Goal: Task Accomplishment & Management: Complete application form

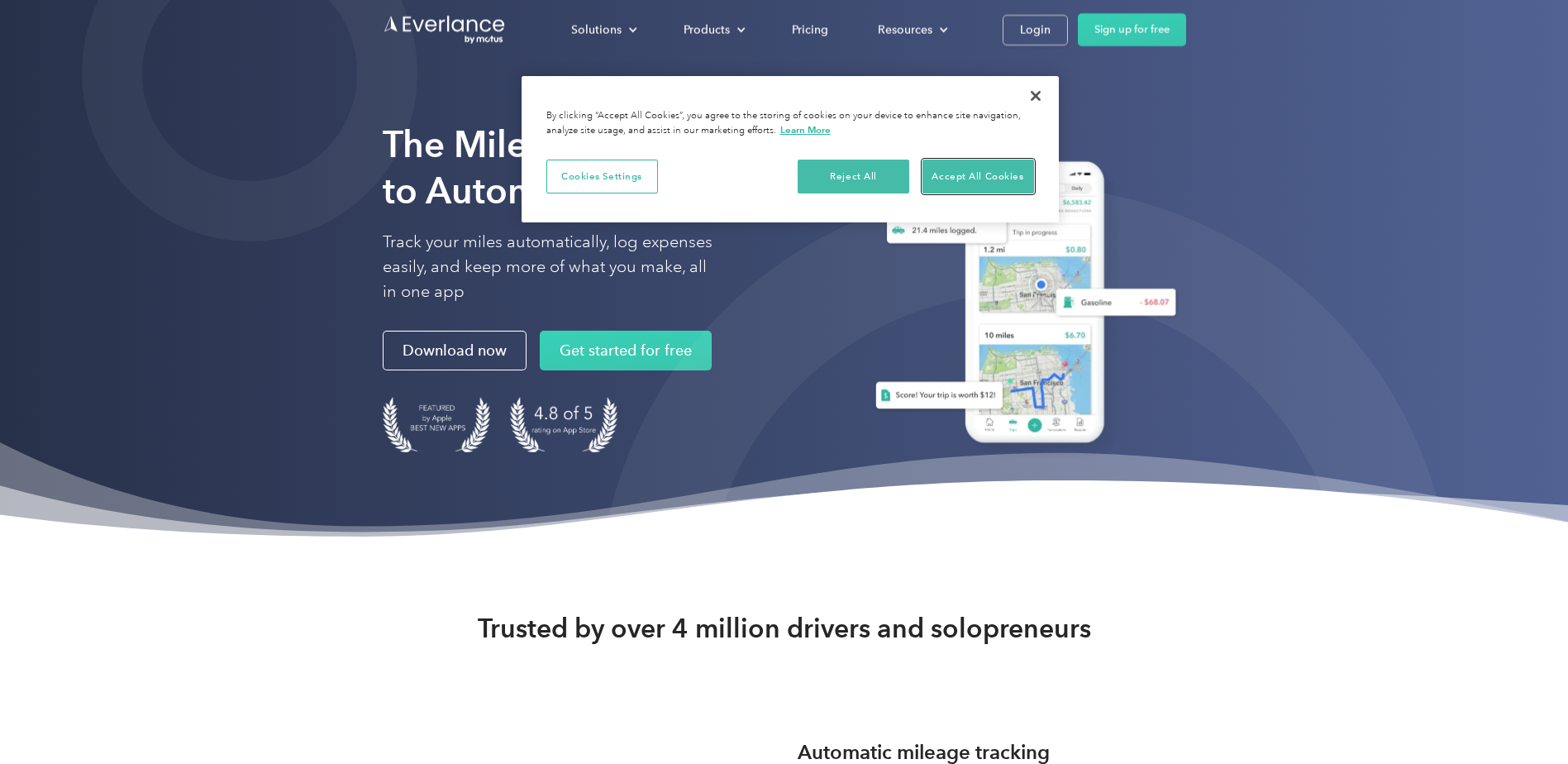
drag, startPoint x: 966, startPoint y: 189, endPoint x: 904, endPoint y: 186, distance: 62.1
click at [952, 186] on button "Accept All Cookies" at bounding box center [978, 177] width 112 height 35
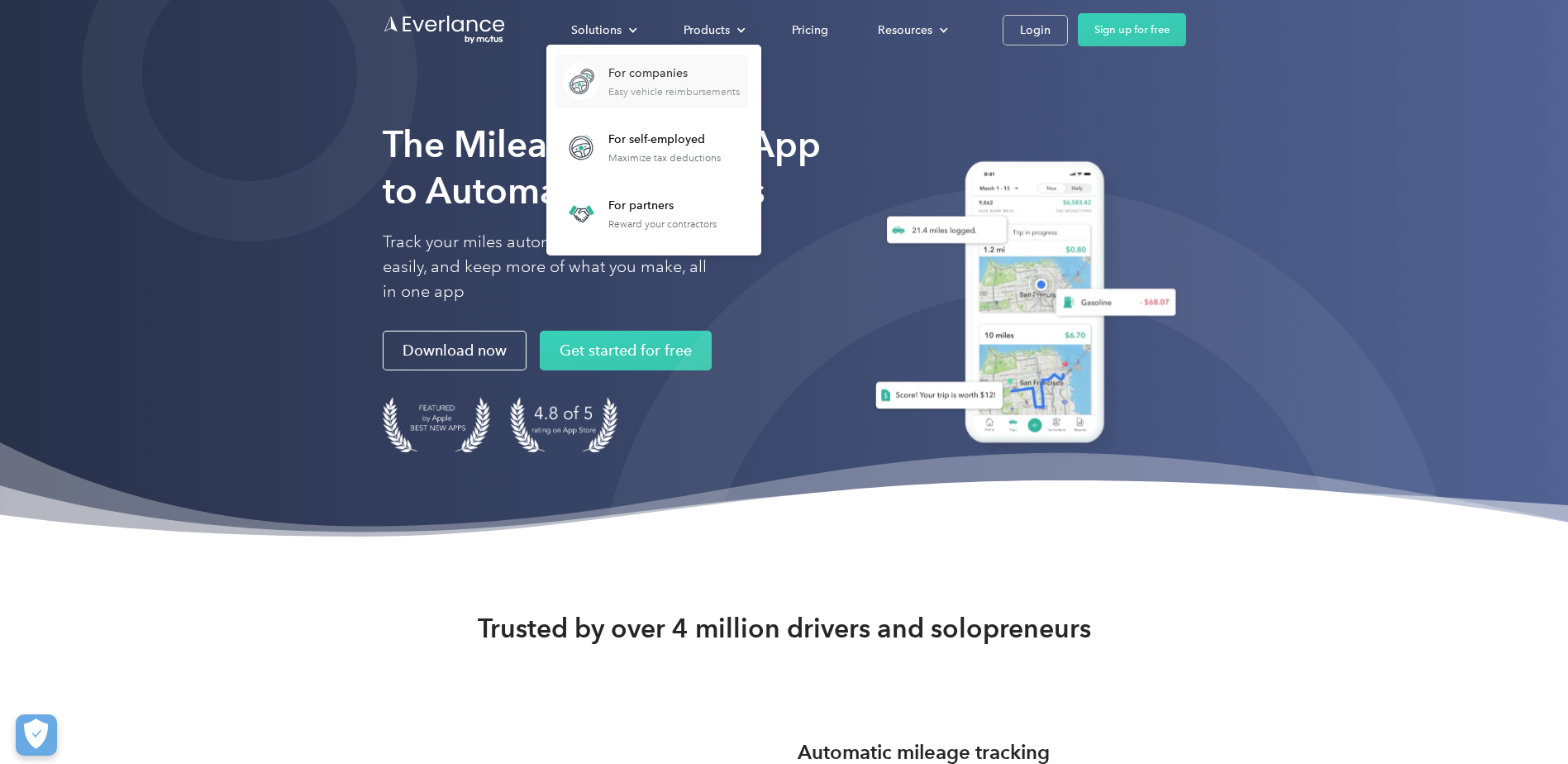
click at [615, 76] on div "For companies" at bounding box center [674, 73] width 131 height 17
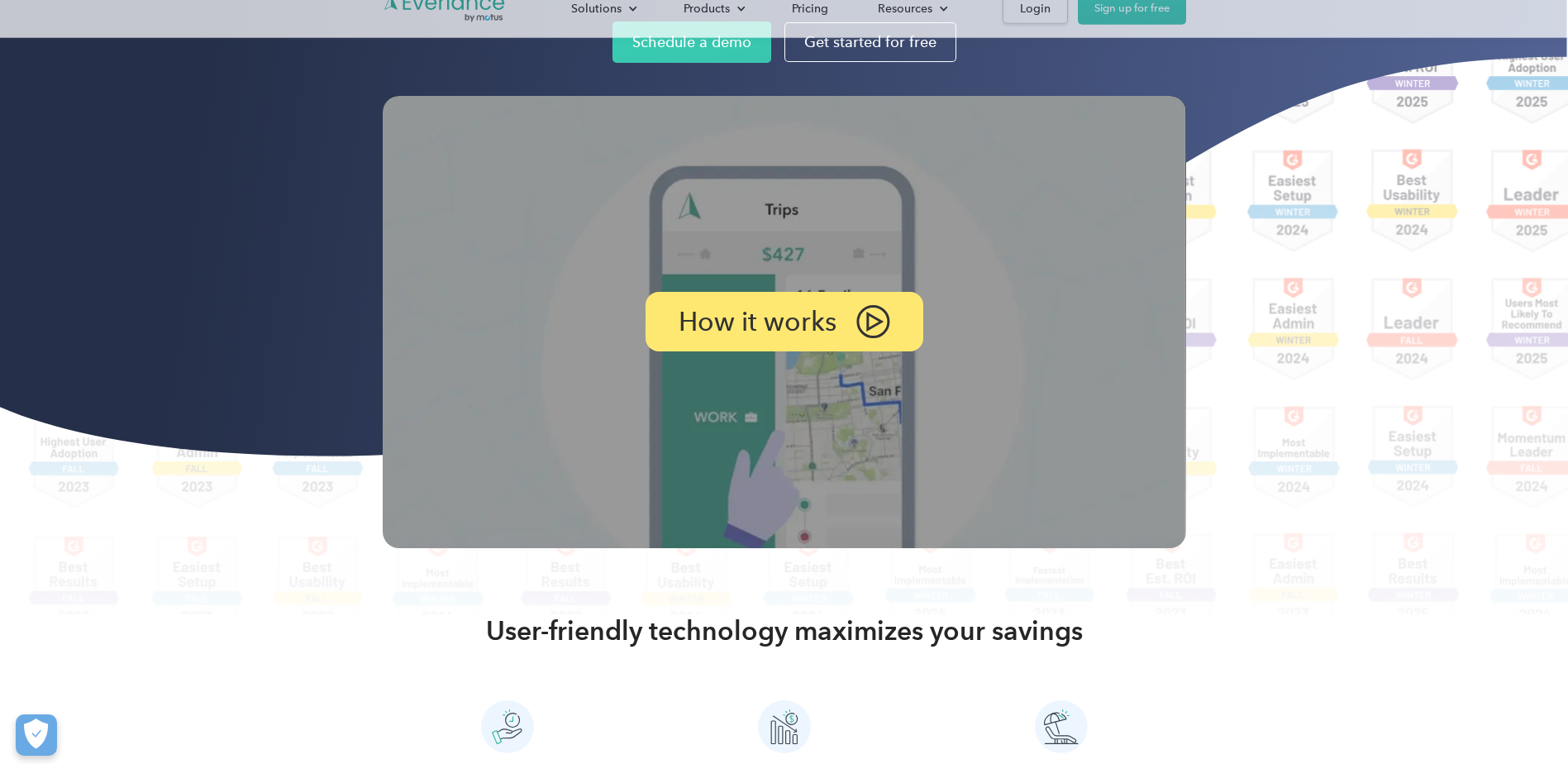
scroll to position [248, 0]
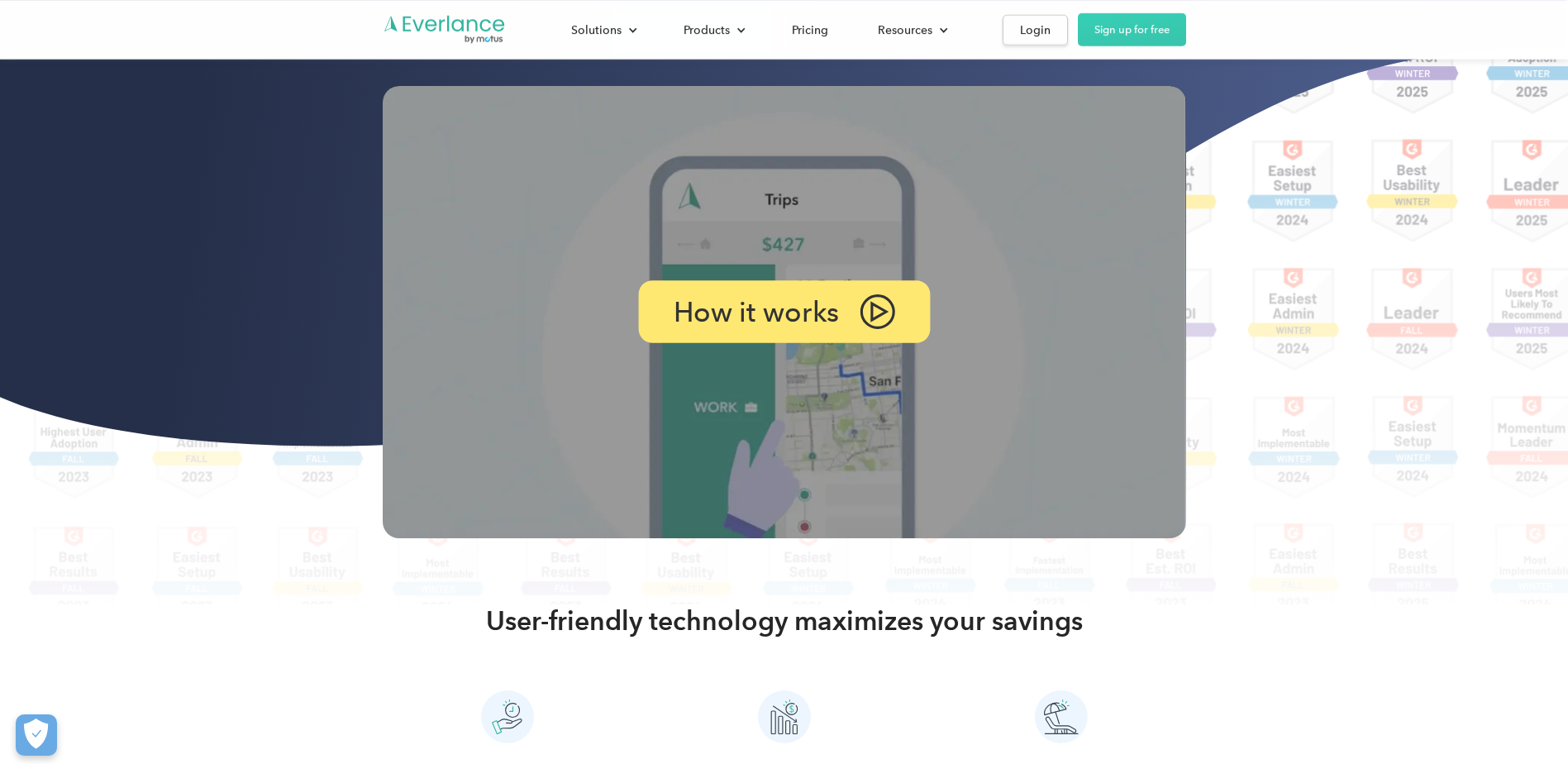
click at [871, 306] on img at bounding box center [878, 312] width 36 height 35
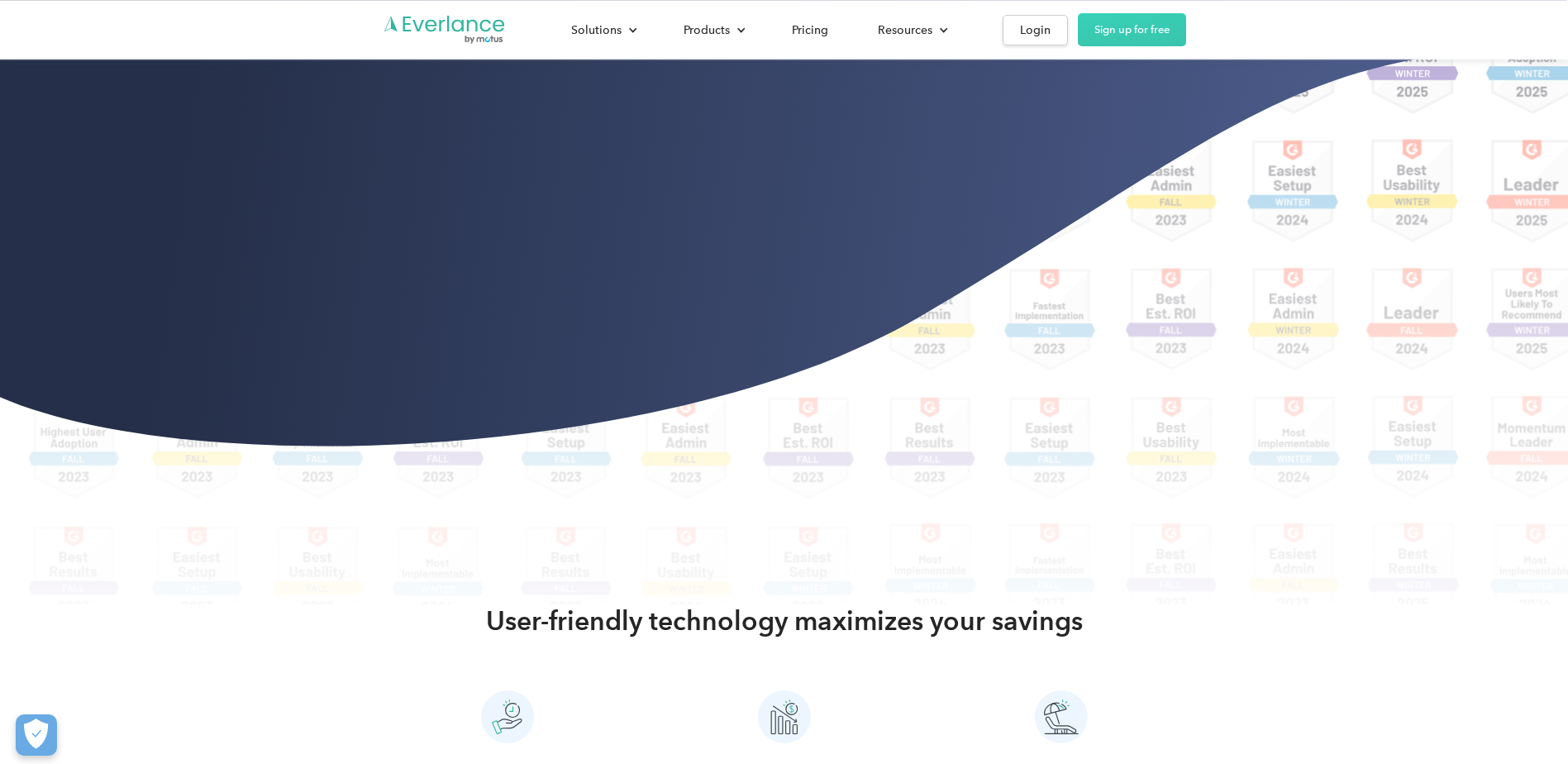
click at [1261, 586] on div "Rated the easiest vehicle reimbursement solution Schedule a demo Get started fo…" at bounding box center [784, 178] width 1568 height 852
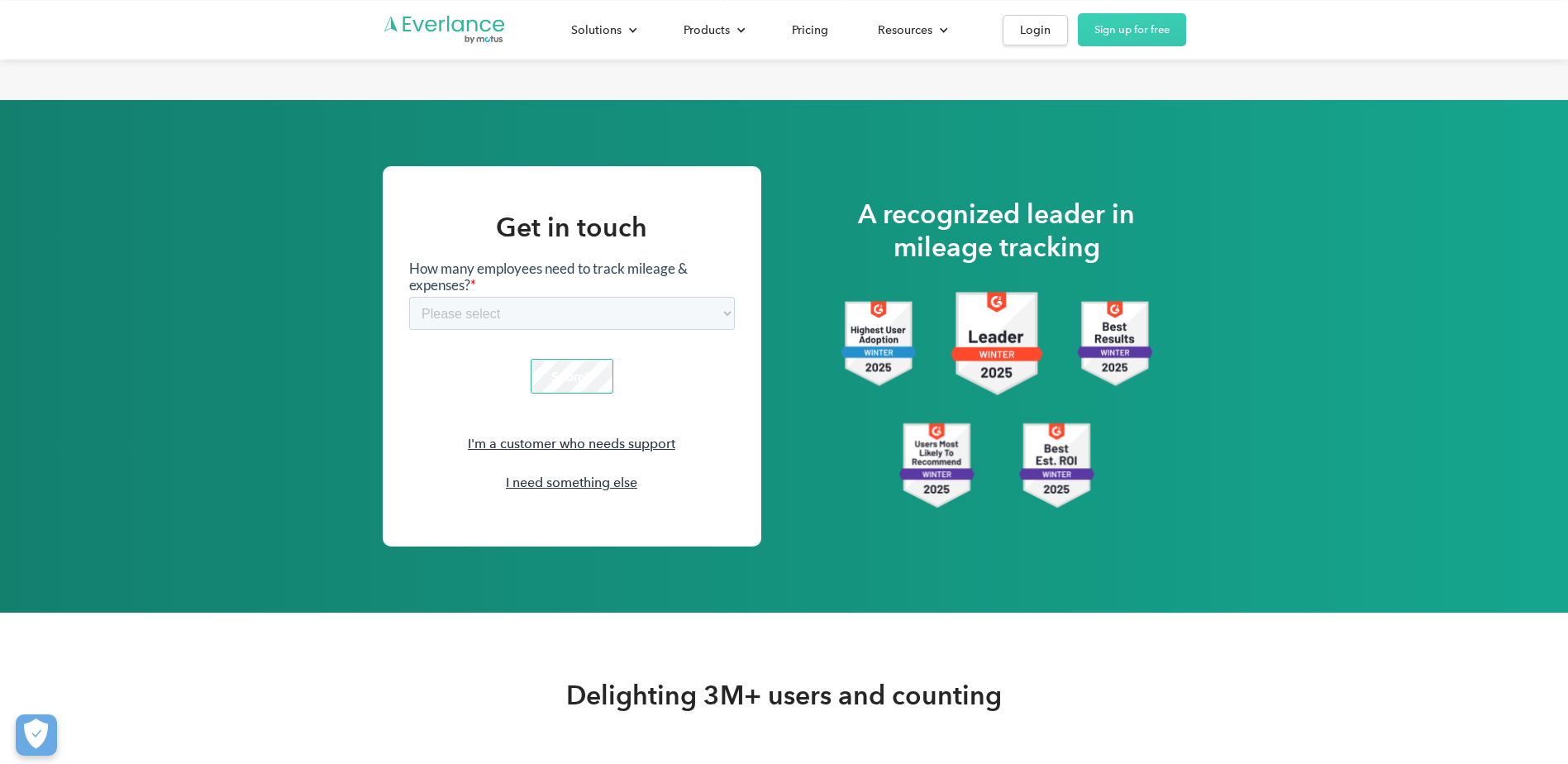
scroll to position [2315, 0]
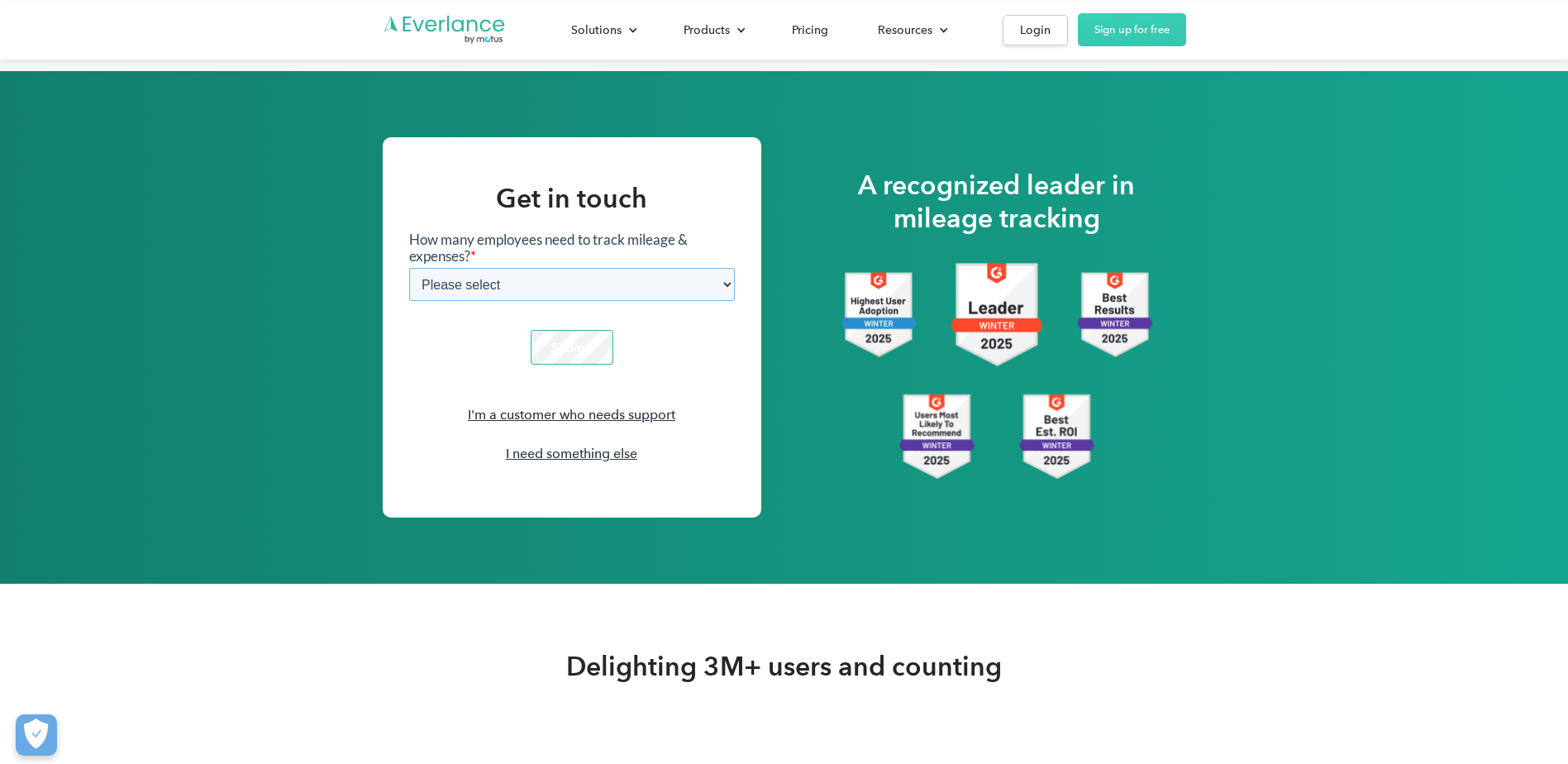
click at [719, 291] on select "Please select 1-4 5-19 20-39 [PHONE_NUMBER] [PHONE_NUMBER] 1000+" at bounding box center [571, 284] width 326 height 33
select select "6-20"
click at [408, 267] on select "Please select 1-4 5-19 20-39 [PHONE_NUMBER] [PHONE_NUMBER] 1000+" at bounding box center [571, 284] width 326 height 33
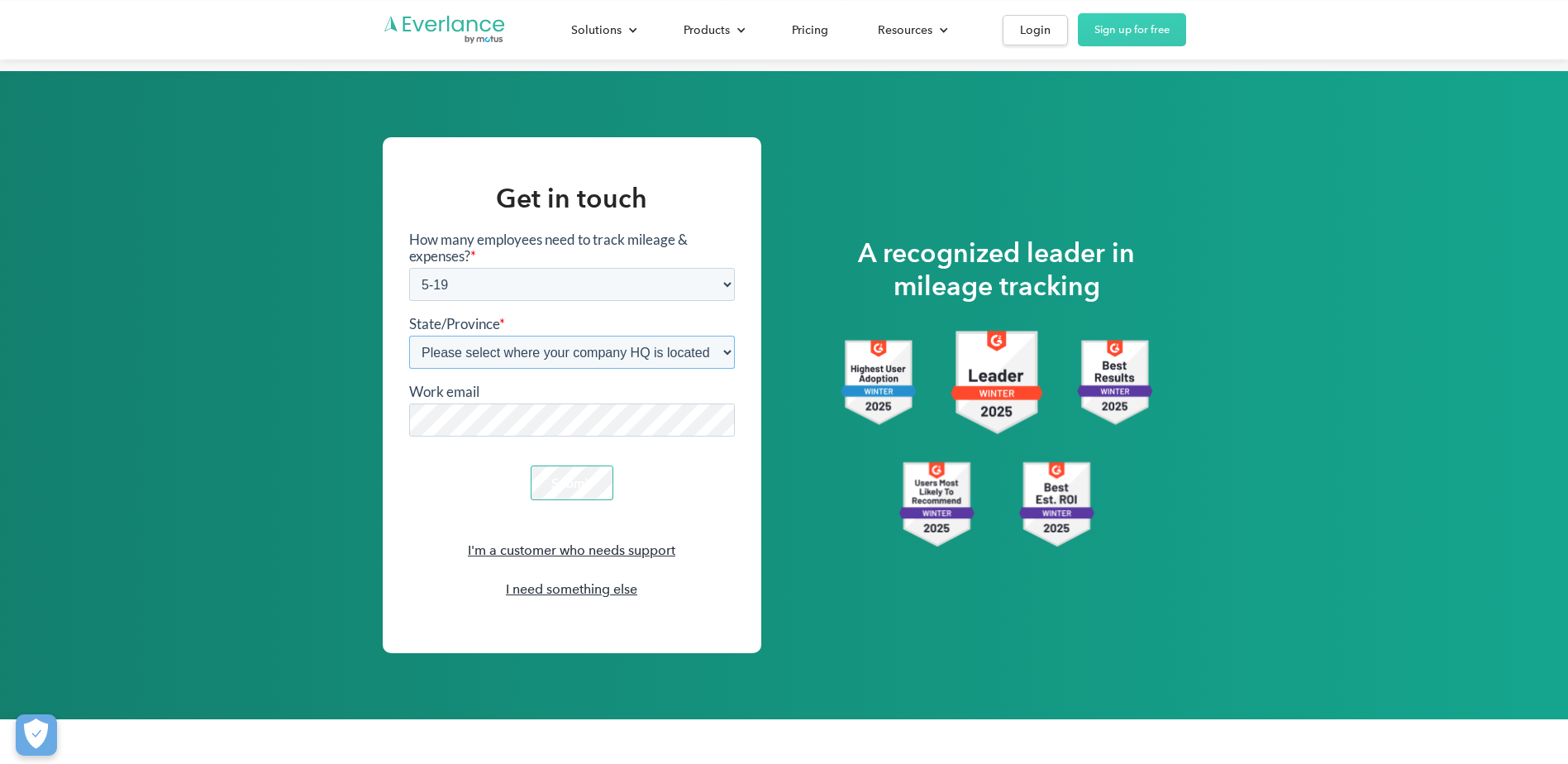
click at [492, 355] on select "Please select where your company HQ is located [US_STATE] [GEOGRAPHIC_DATA] [US…" at bounding box center [571, 351] width 326 height 33
select select "[US_STATE]"
click at [408, 334] on select "Please select where your company HQ is located [US_STATE] [GEOGRAPHIC_DATA] [US…" at bounding box center [571, 351] width 326 height 33
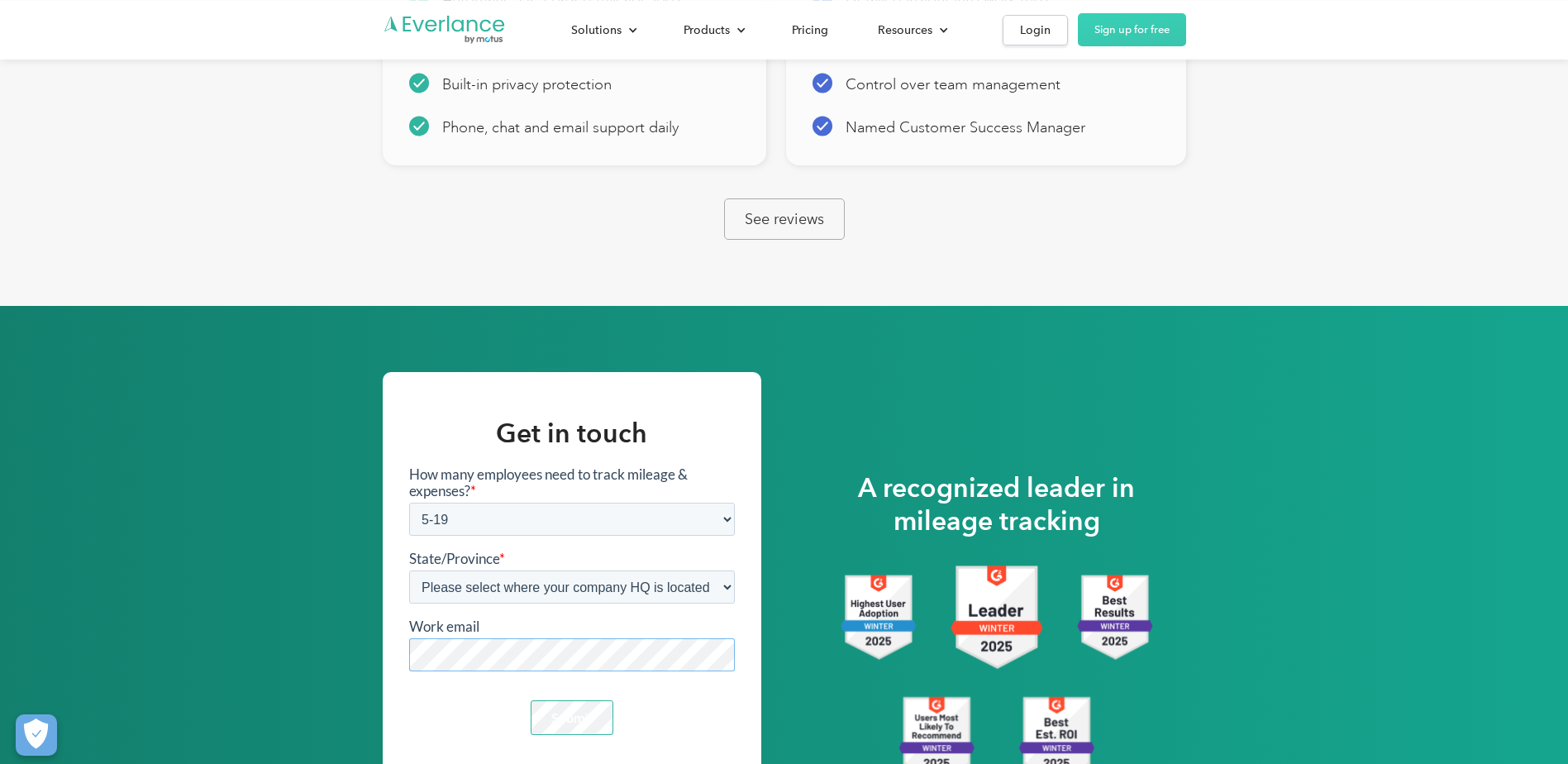
scroll to position [2232, 0]
